Goal: Information Seeking & Learning: Learn about a topic

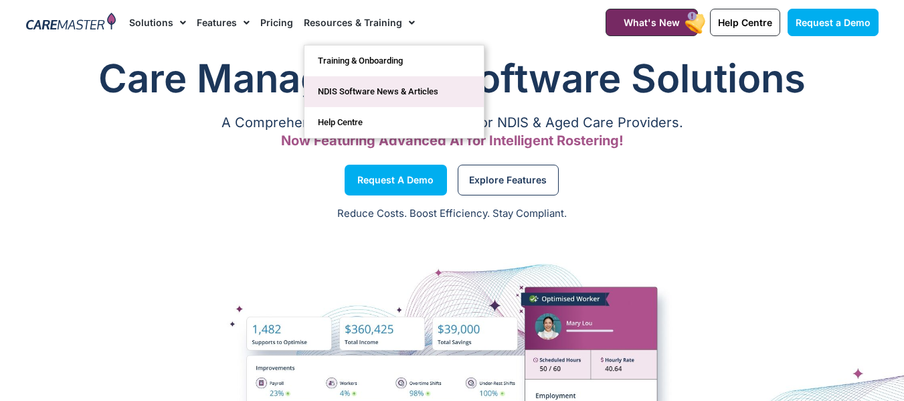
click at [364, 85] on link "NDIS Software News & Articles" at bounding box center [393, 91] width 179 height 31
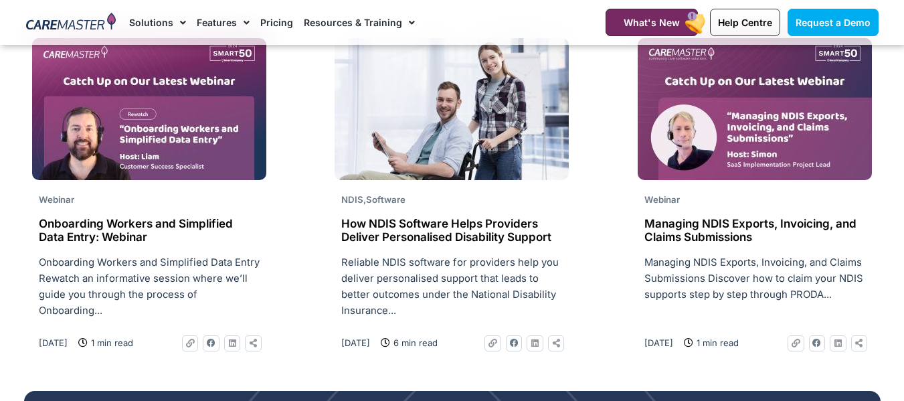
scroll to position [937, 0]
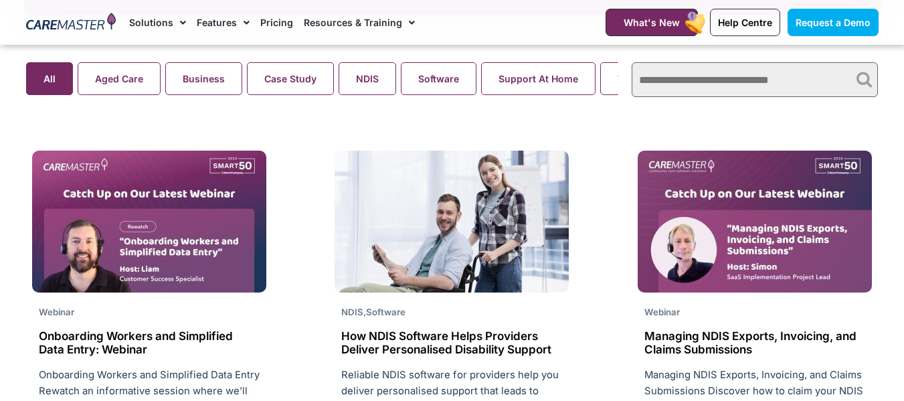
click at [119, 64] on div "Aged Care Business Case Study NDIS Software Support At Home Webinar All" at bounding box center [322, 80] width 606 height 48
click at [124, 80] on button "Aged Care" at bounding box center [119, 78] width 83 height 33
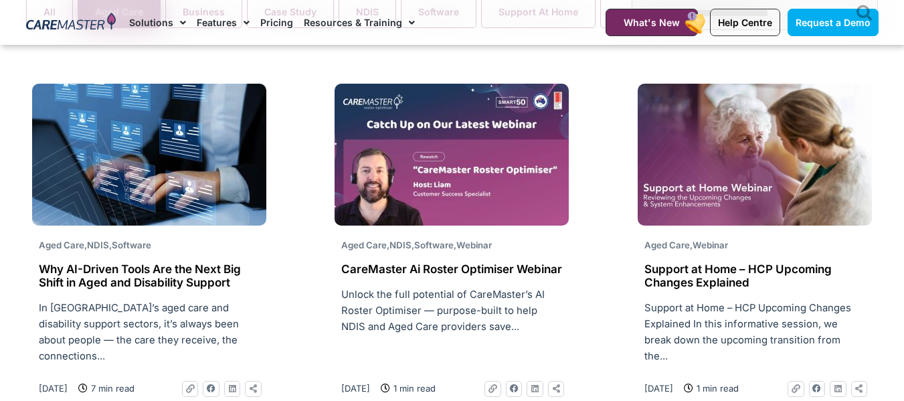
scroll to position [937, 0]
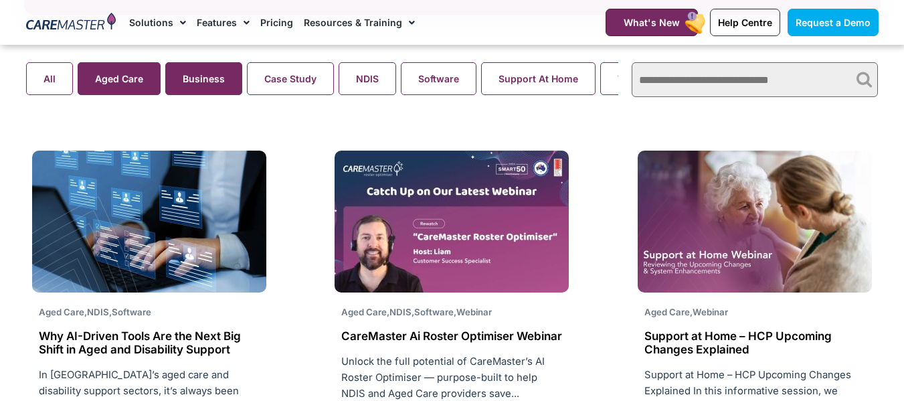
click at [211, 77] on button "Business" at bounding box center [203, 78] width 77 height 33
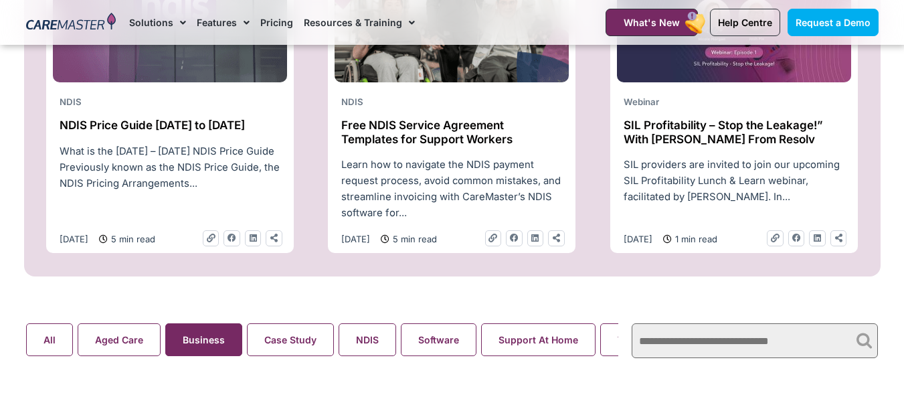
scroll to position [669, 0]
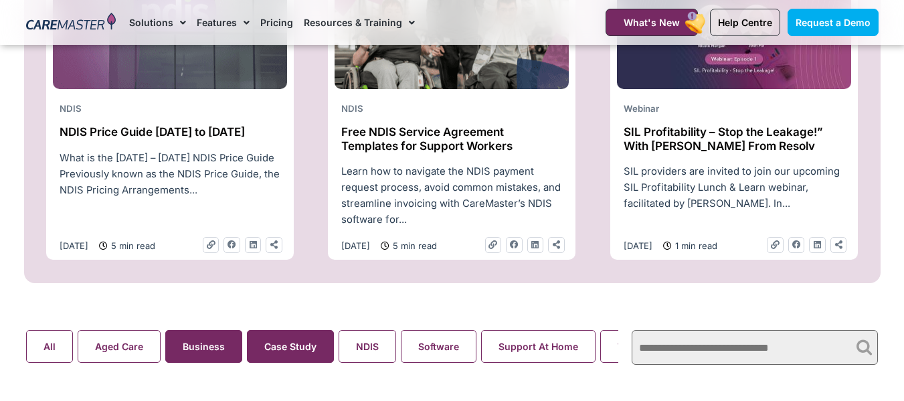
click at [283, 345] on search "Aged Care Business Case Study NDIS Software Support At Home Webinar All" at bounding box center [322, 346] width 593 height 33
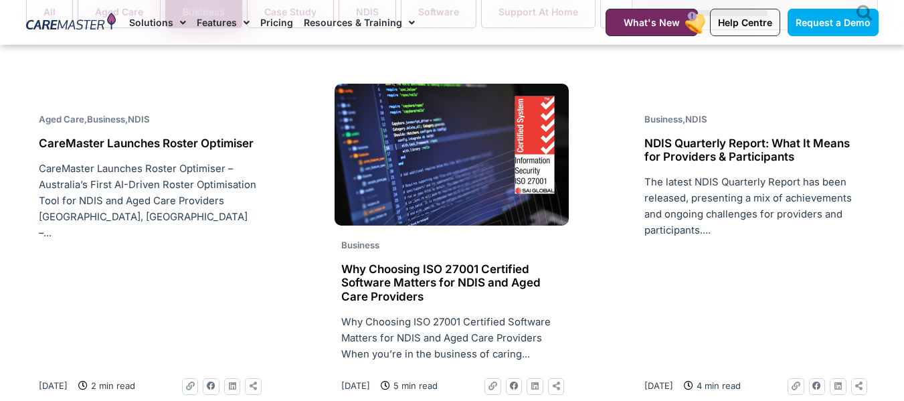
scroll to position [937, 0]
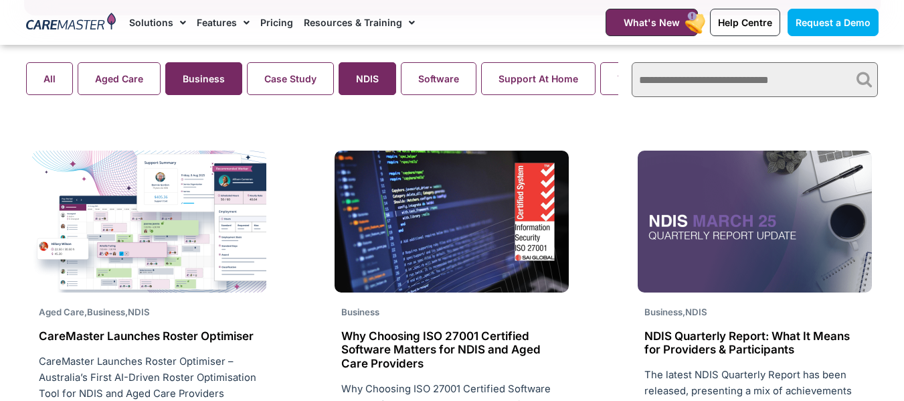
click at [357, 95] on button "NDIS" at bounding box center [368, 78] width 58 height 33
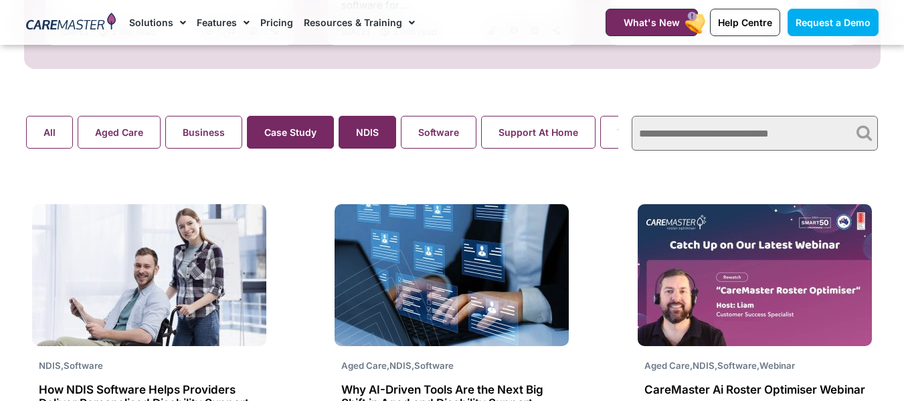
scroll to position [870, 0]
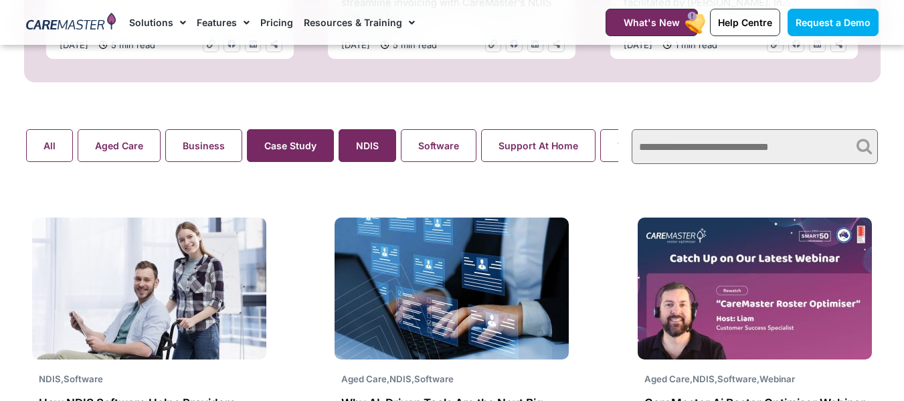
click at [311, 155] on button "Case Study" at bounding box center [290, 145] width 87 height 33
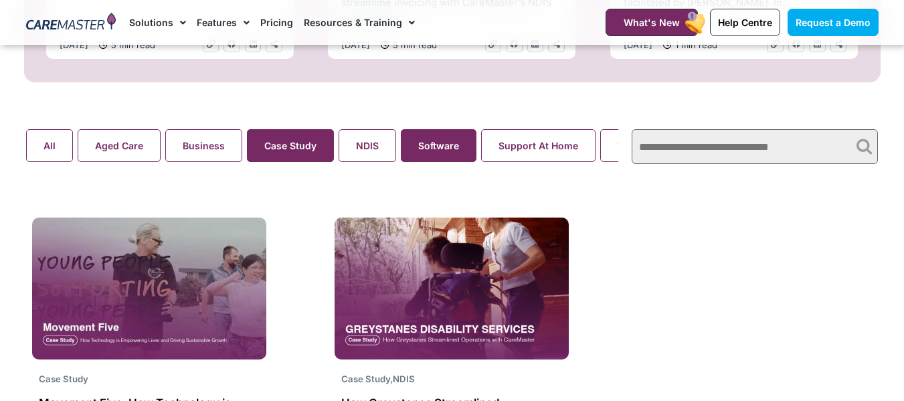
click at [429, 155] on button "Software" at bounding box center [439, 145] width 76 height 33
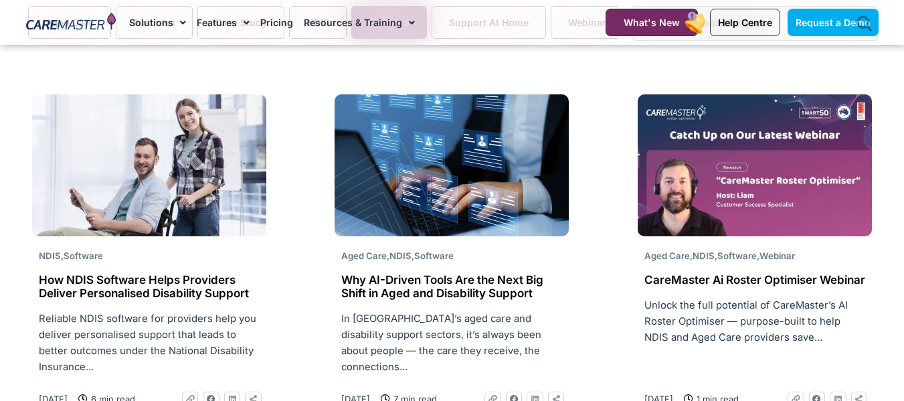
scroll to position [1071, 0]
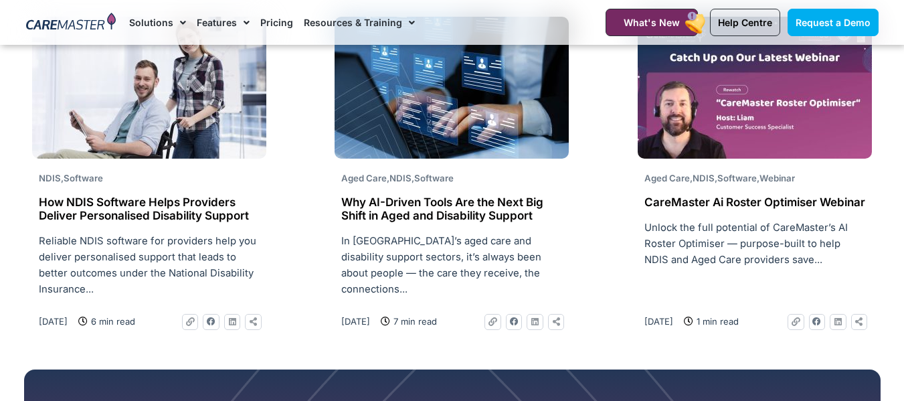
click at [132, 221] on h2 "How NDIS Software Helps Providers Deliver Personalised Disability Support" at bounding box center [149, 208] width 221 height 27
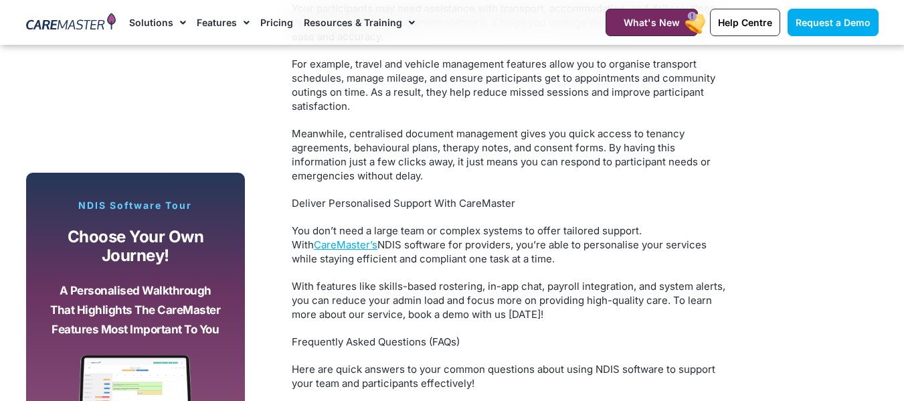
scroll to position [2948, 0]
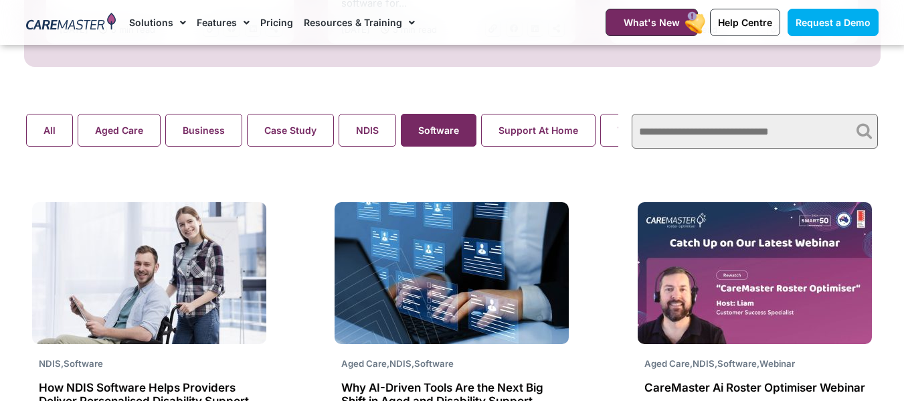
scroll to position [937, 0]
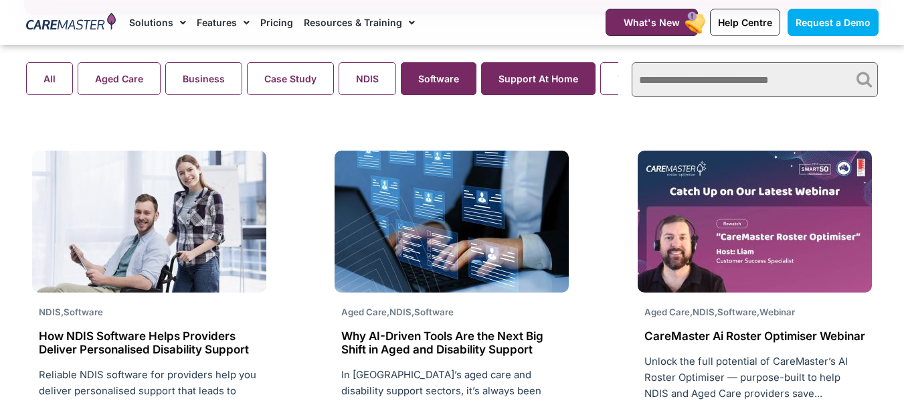
click at [511, 95] on search "Aged Care Business Case Study NDIS Software Support At Home Webinar All" at bounding box center [322, 78] width 593 height 33
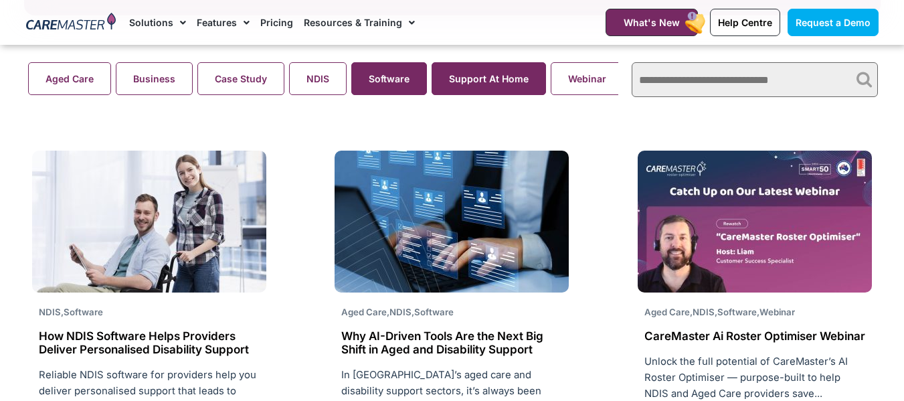
click at [506, 87] on button "Support At Home" at bounding box center [489, 78] width 114 height 33
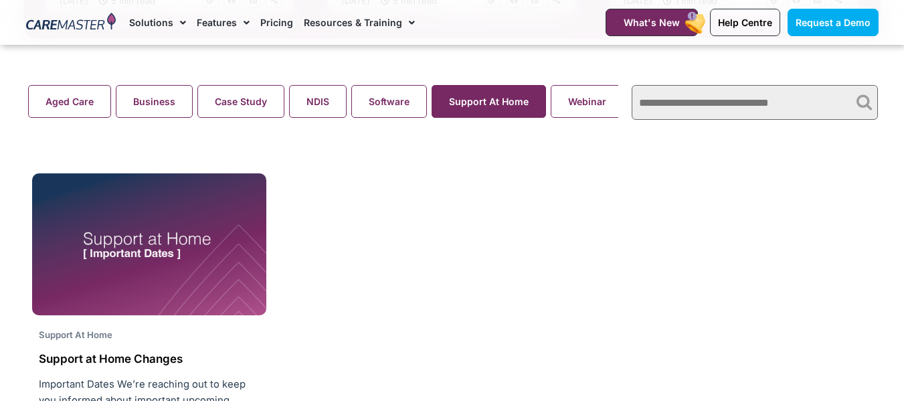
scroll to position [803, 0]
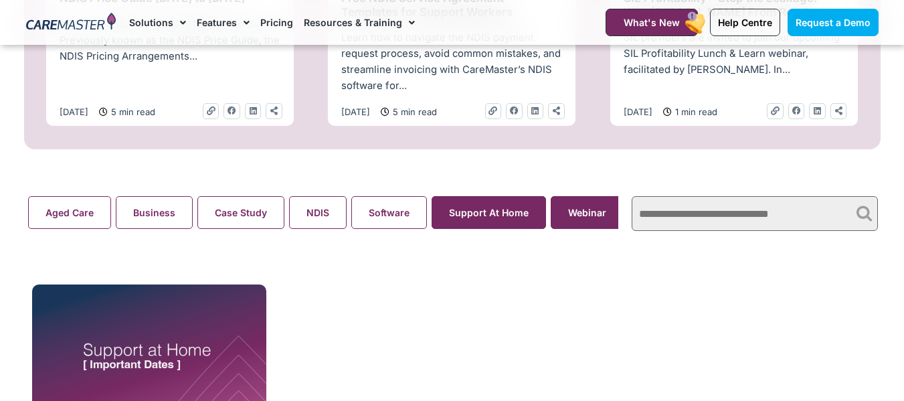
click at [593, 209] on button "Webinar" at bounding box center [587, 212] width 73 height 33
